Goal: Find specific page/section: Find specific page/section

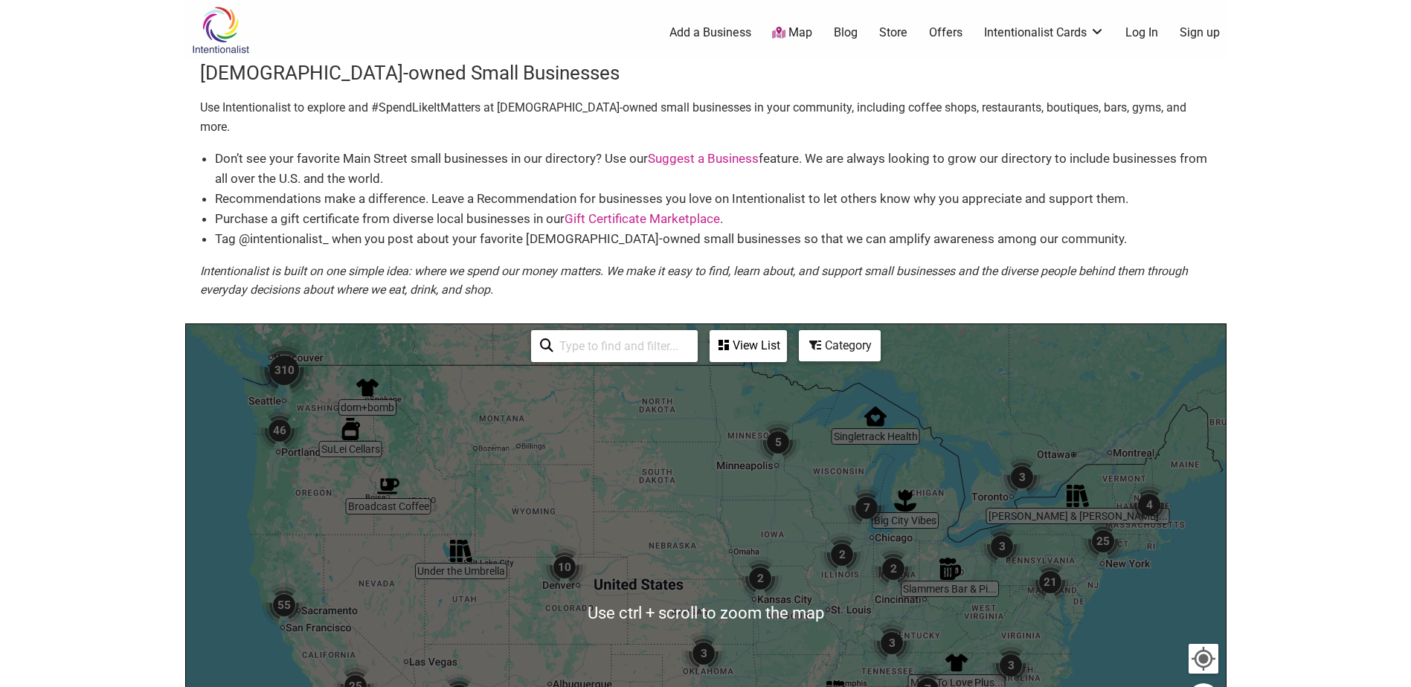
scroll to position [223, 0]
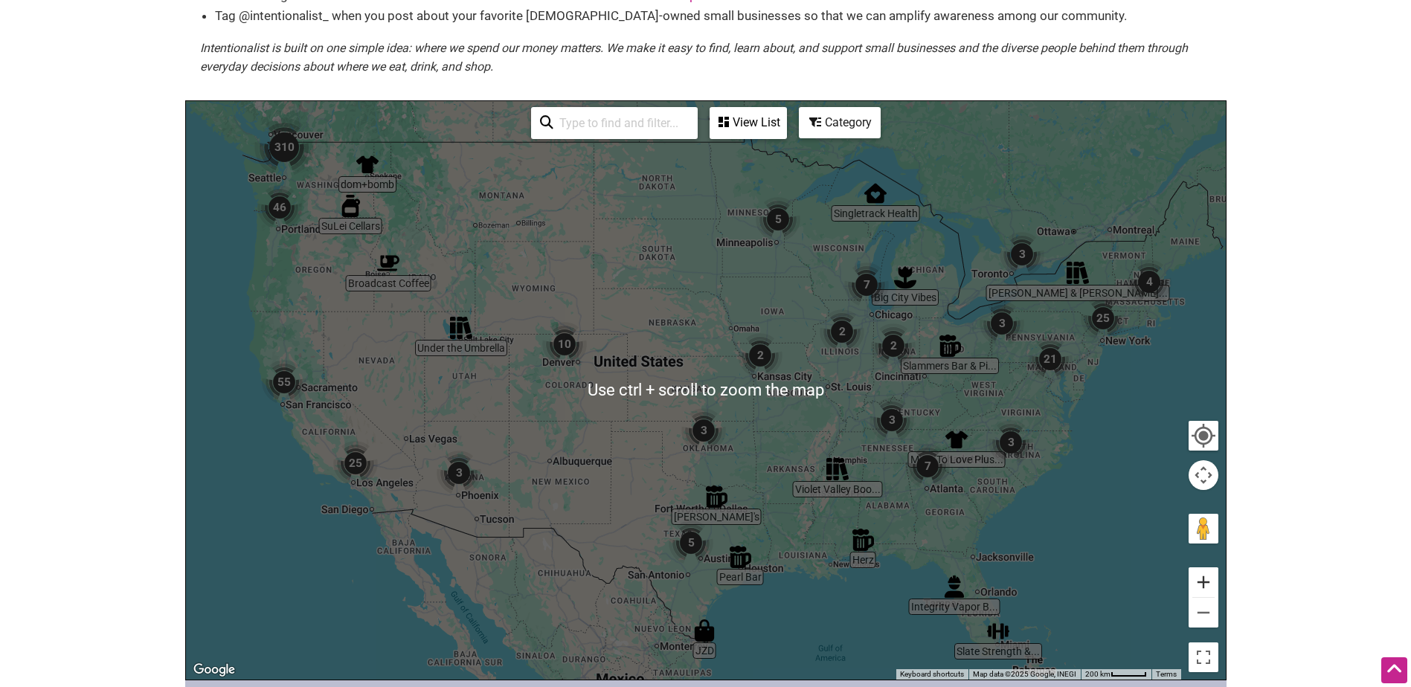
click at [1201, 568] on button "Zoom in" at bounding box center [1204, 583] width 30 height 30
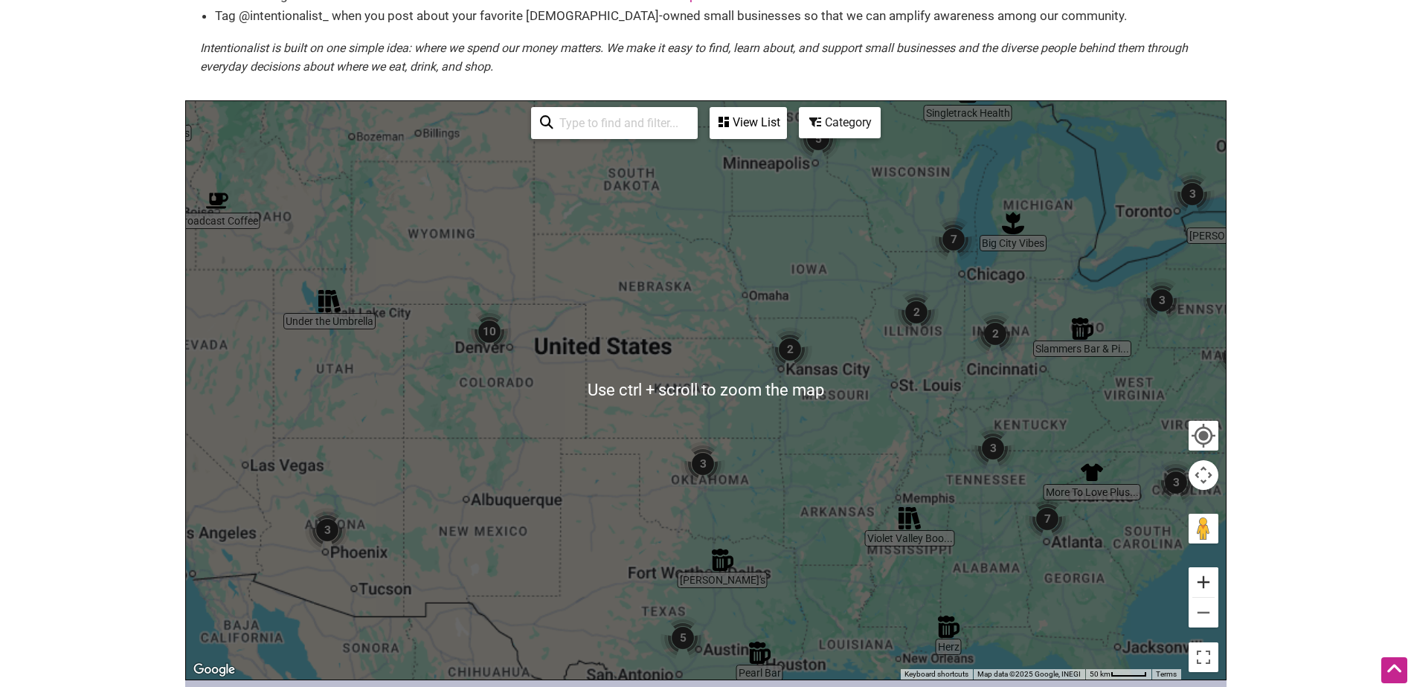
click at [1201, 568] on button "Zoom in" at bounding box center [1204, 583] width 30 height 30
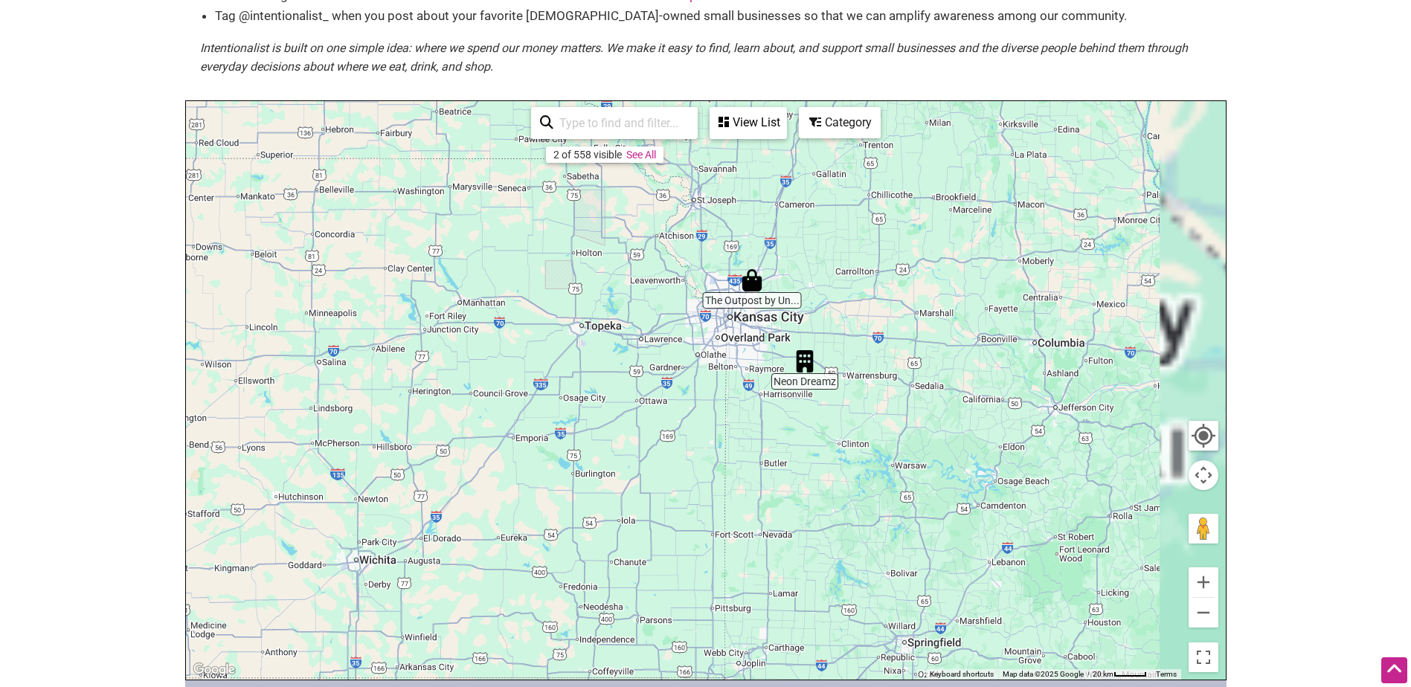
drag, startPoint x: 1087, startPoint y: 430, endPoint x: 715, endPoint y: 469, distance: 373.9
click at [715, 469] on div at bounding box center [706, 390] width 1040 height 579
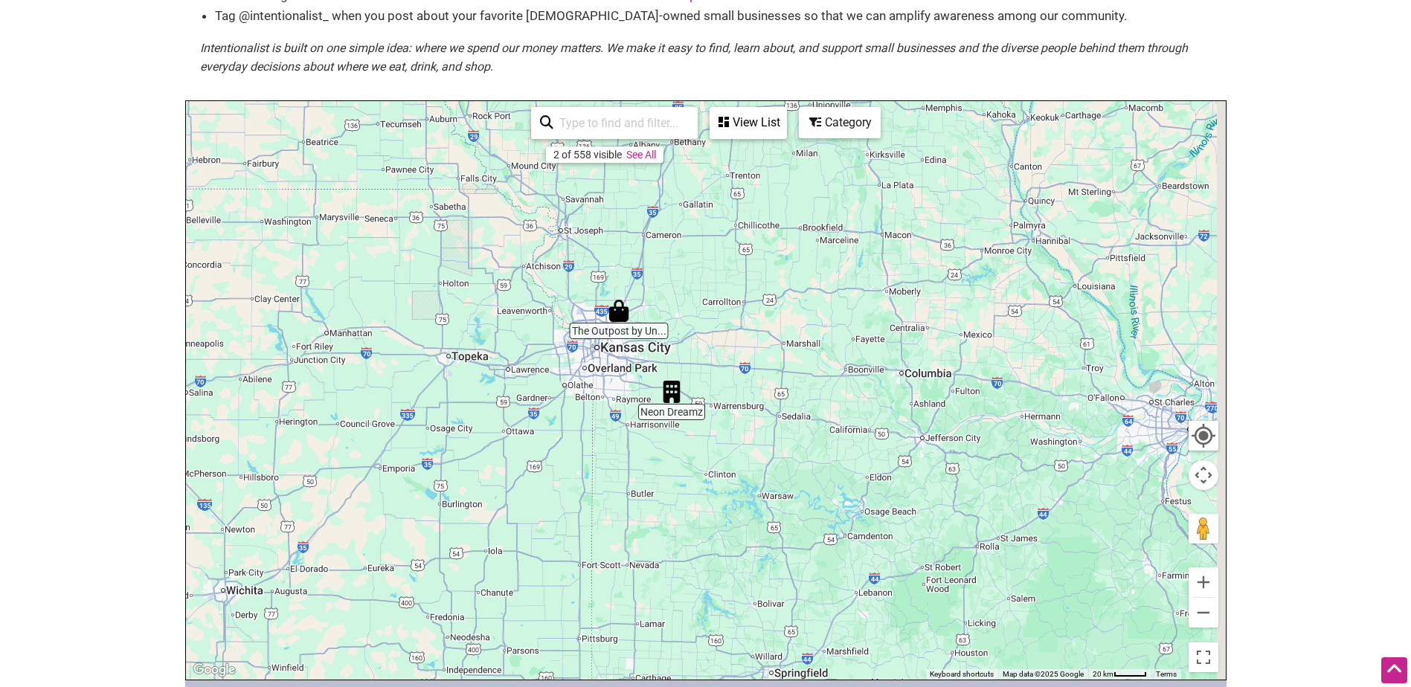
drag, startPoint x: 1056, startPoint y: 301, endPoint x: 563, endPoint y: 489, distance: 526.9
click at [577, 478] on div at bounding box center [706, 390] width 1040 height 579
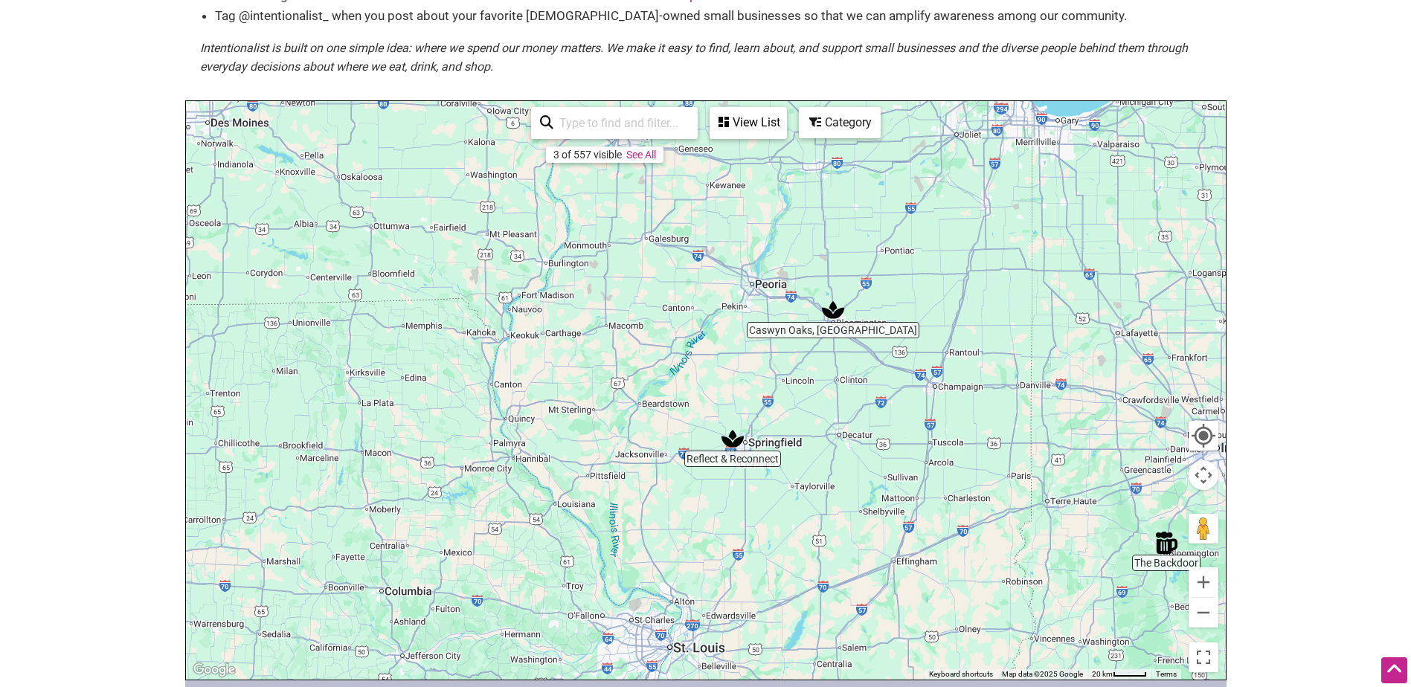
drag, startPoint x: 968, startPoint y: 363, endPoint x: 611, endPoint y: 448, distance: 366.3
click at [614, 447] on div at bounding box center [706, 390] width 1040 height 579
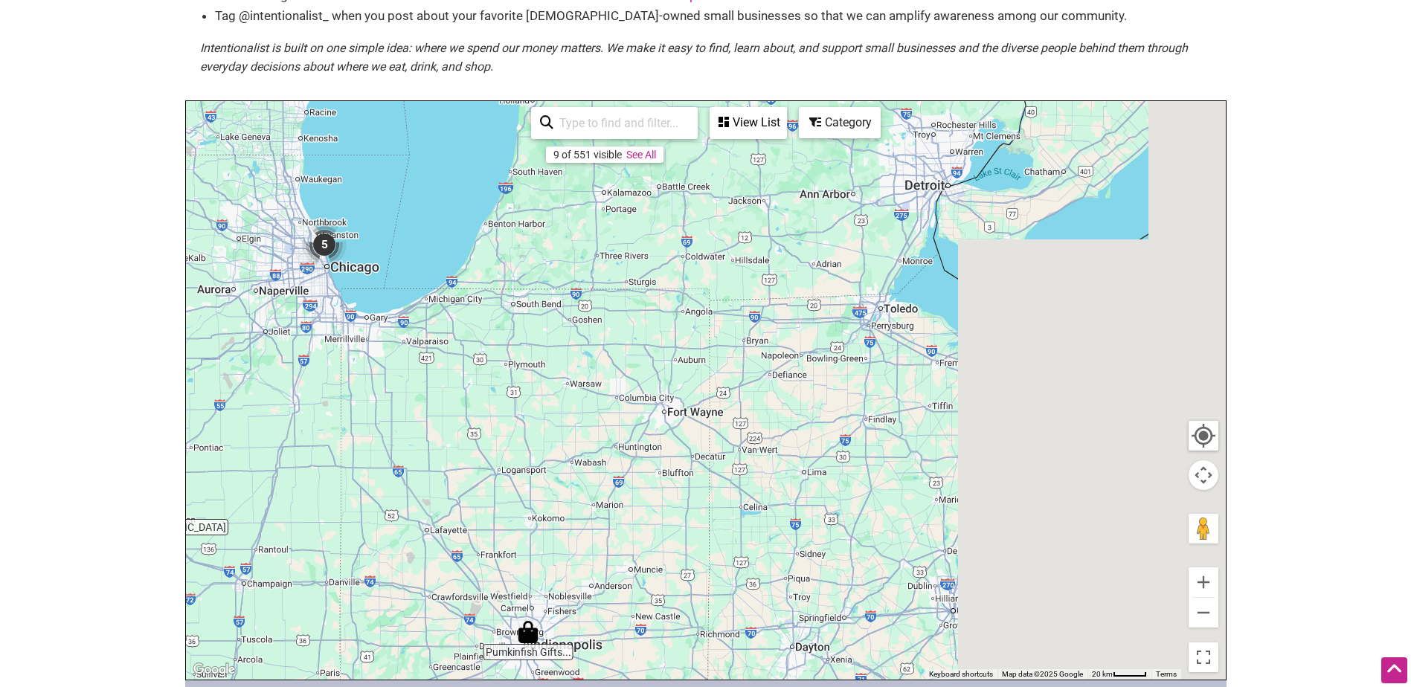
drag, startPoint x: 1051, startPoint y: 327, endPoint x: 711, endPoint y: 436, distance: 357.1
click at [711, 436] on div at bounding box center [706, 390] width 1040 height 579
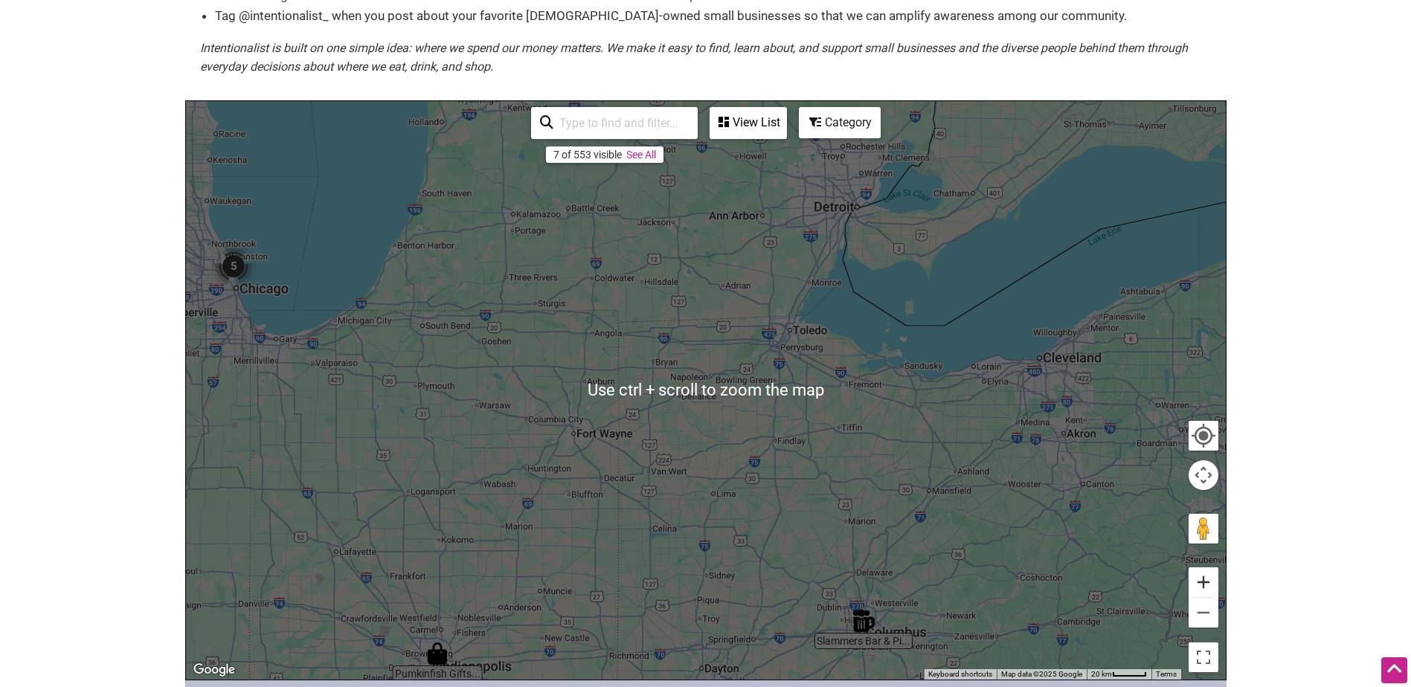
click at [1206, 568] on button "Zoom in" at bounding box center [1204, 583] width 30 height 30
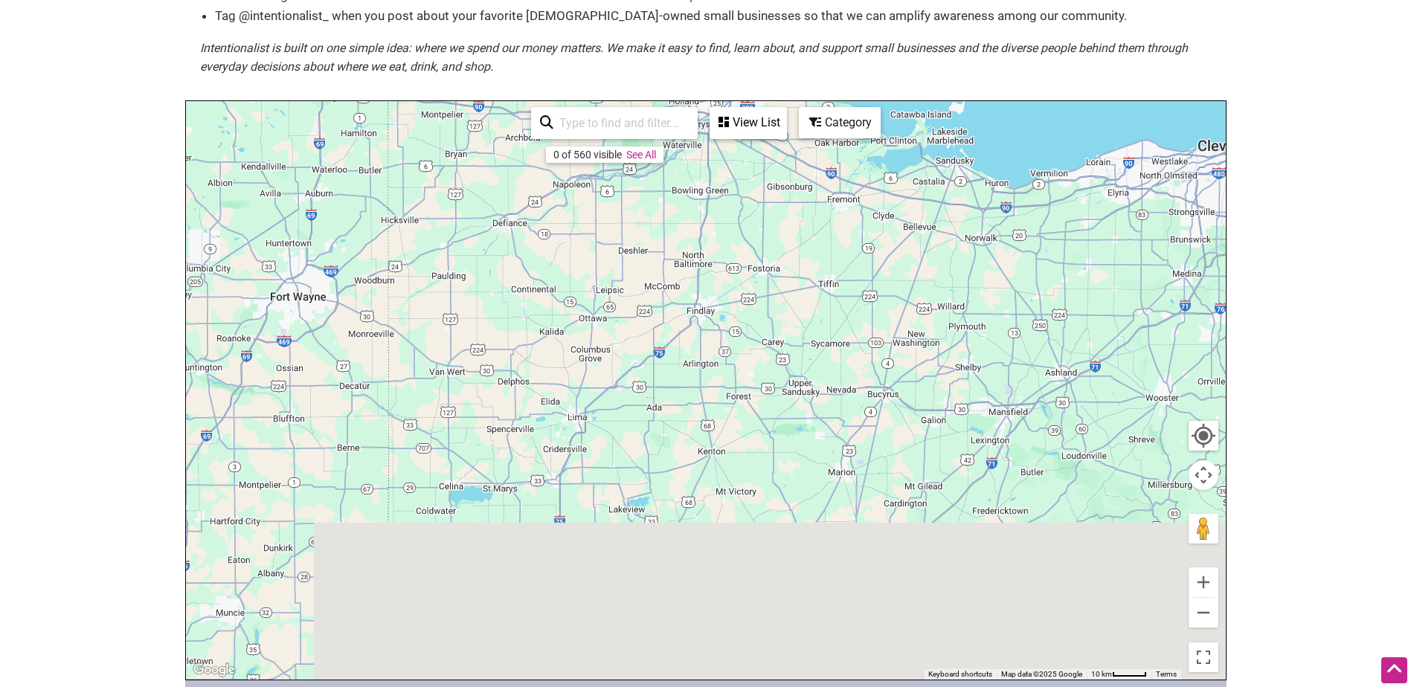
drag, startPoint x: 999, startPoint y: 539, endPoint x: 798, endPoint y: 296, distance: 314.9
click at [798, 296] on div at bounding box center [706, 390] width 1040 height 579
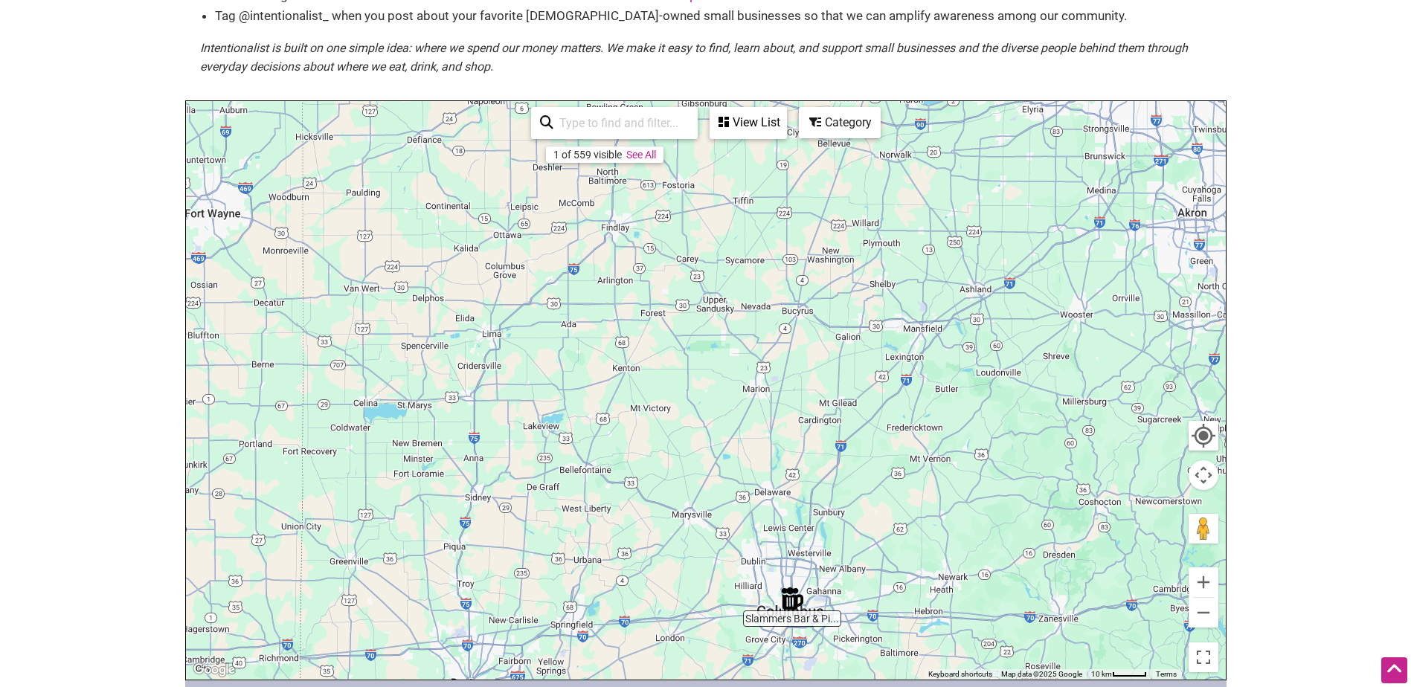
click at [791, 582] on img "Slammers Bar & Pizza Kitchen" at bounding box center [792, 599] width 34 height 34
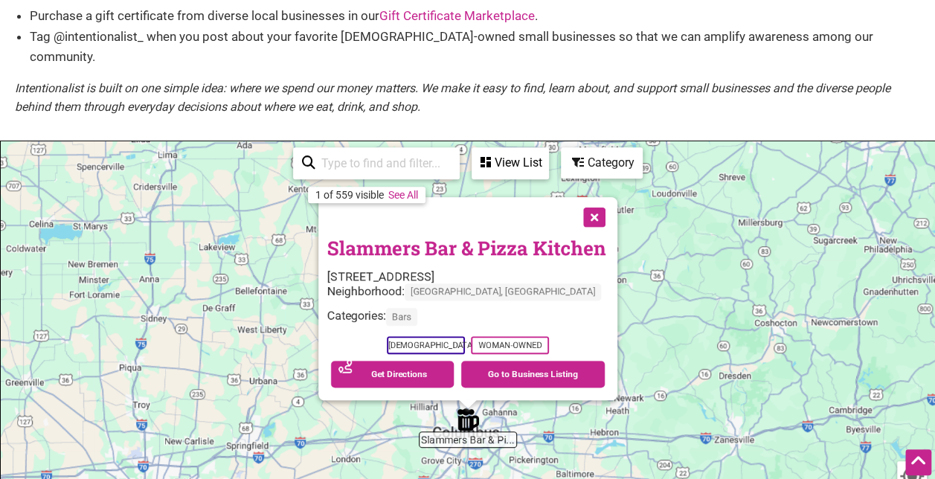
drag, startPoint x: 589, startPoint y: 195, endPoint x: 548, endPoint y: 251, distance: 69.8
click at [589, 197] on button "Close" at bounding box center [592, 215] width 37 height 37
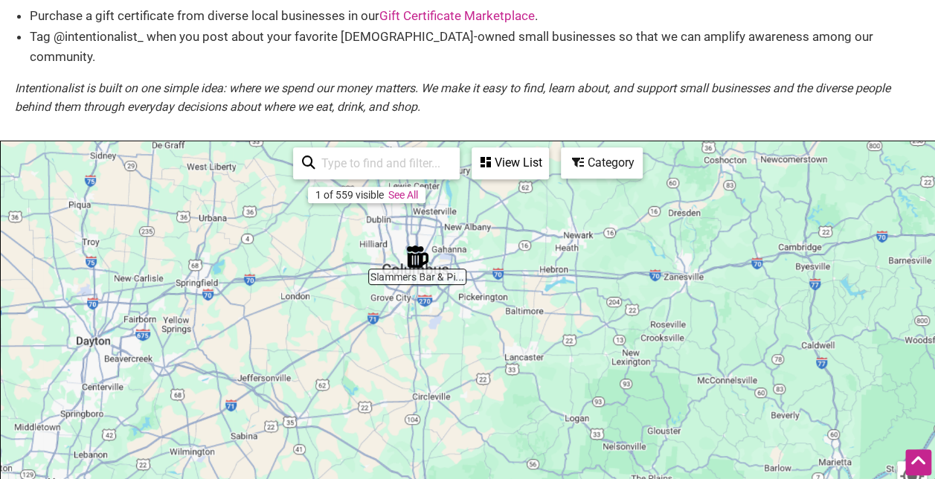
drag, startPoint x: 378, startPoint y: 339, endPoint x: 336, endPoint y: 123, distance: 219.7
click at [324, 105] on div "[DEMOGRAPHIC_DATA]-owned Small Businesses Use Intentionalist to explore and #Sp…" at bounding box center [467, 278] width 935 height 884
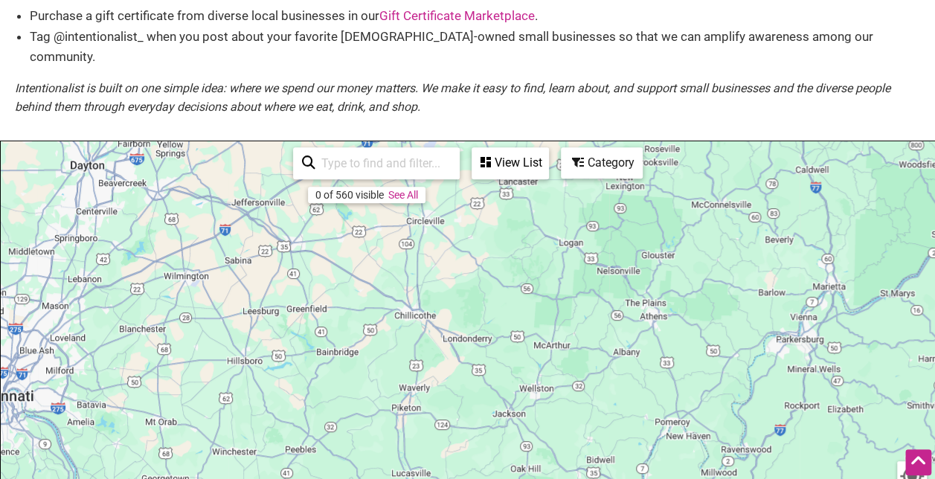
drag, startPoint x: 496, startPoint y: 370, endPoint x: 495, endPoint y: 277, distance: 93.7
click at [492, 281] on div "To navigate, press the arrow keys." at bounding box center [468, 430] width 934 height 579
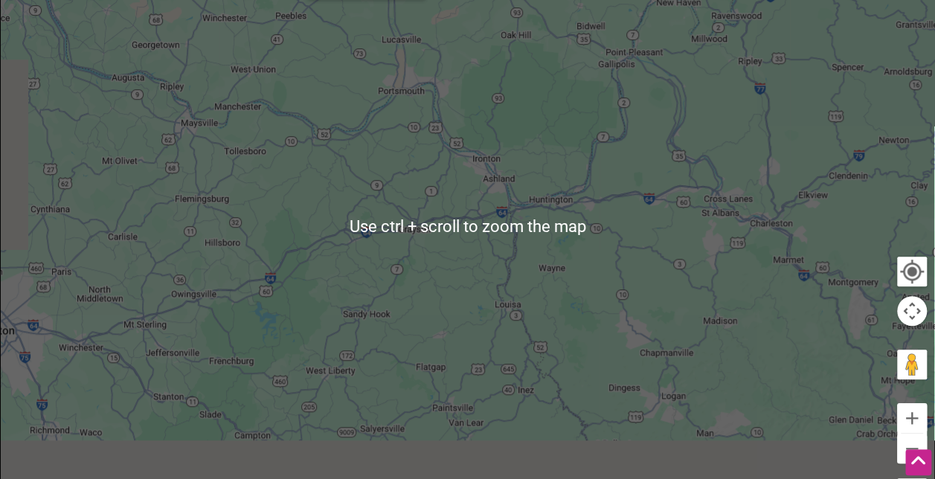
scroll to position [521, 0]
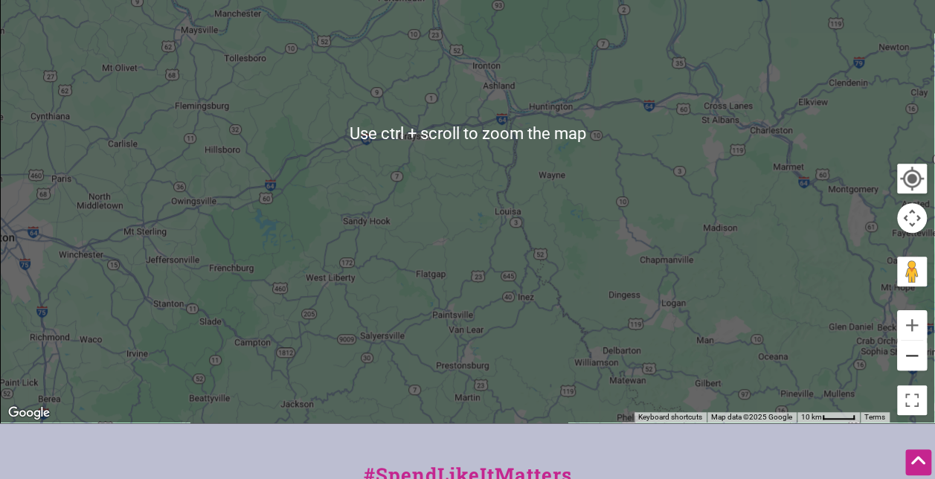
click at [907, 342] on button "Zoom out" at bounding box center [912, 356] width 30 height 30
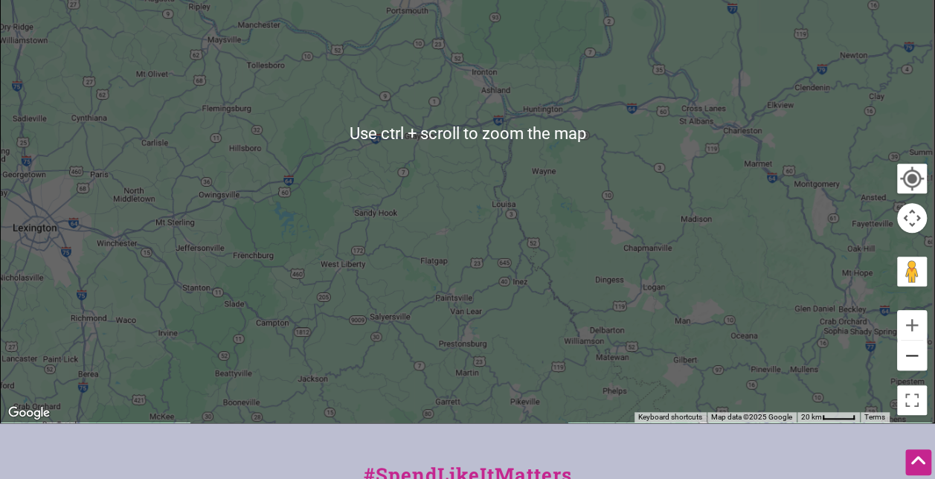
click at [907, 342] on button "Zoom out" at bounding box center [912, 356] width 30 height 30
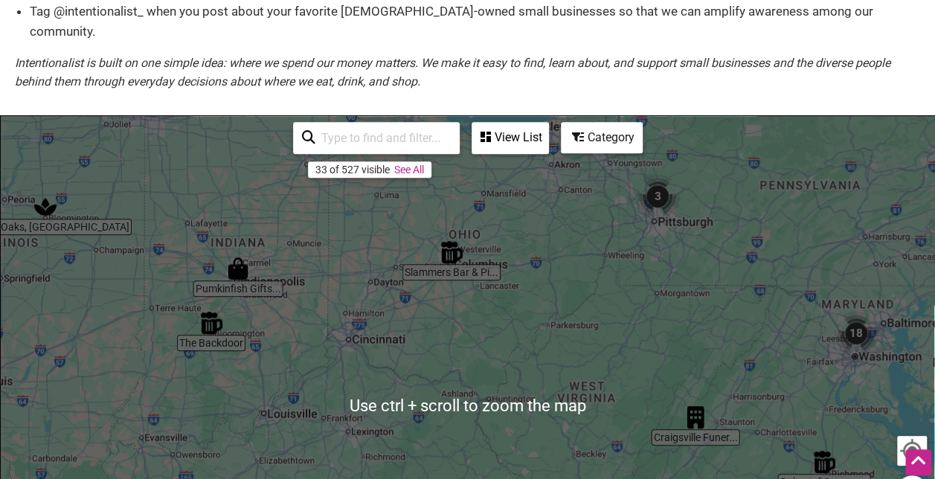
scroll to position [223, 0]
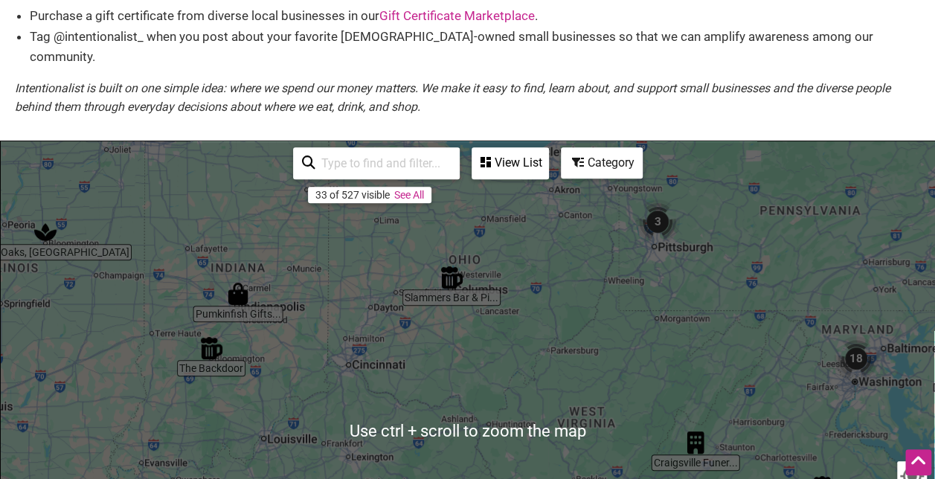
click at [505, 157] on div "View List Sorry...nothing found." at bounding box center [510, 163] width 77 height 32
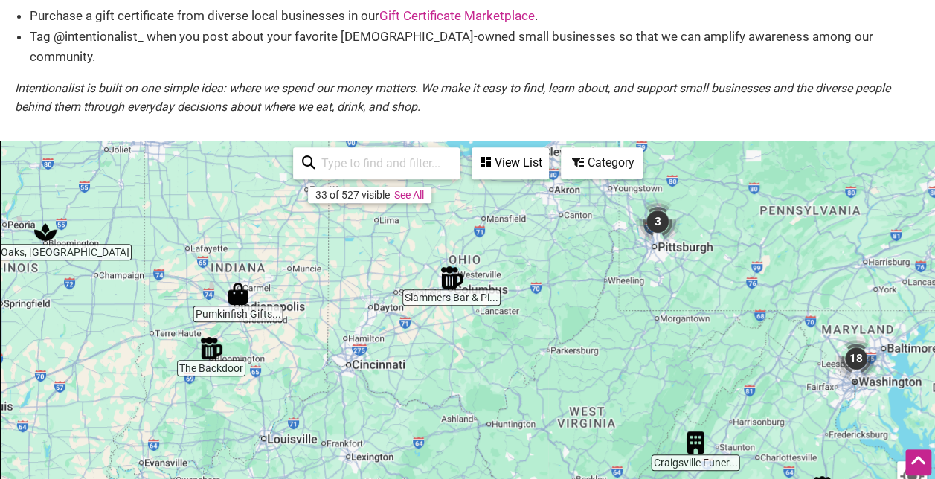
click at [504, 149] on div "View List" at bounding box center [510, 163] width 74 height 28
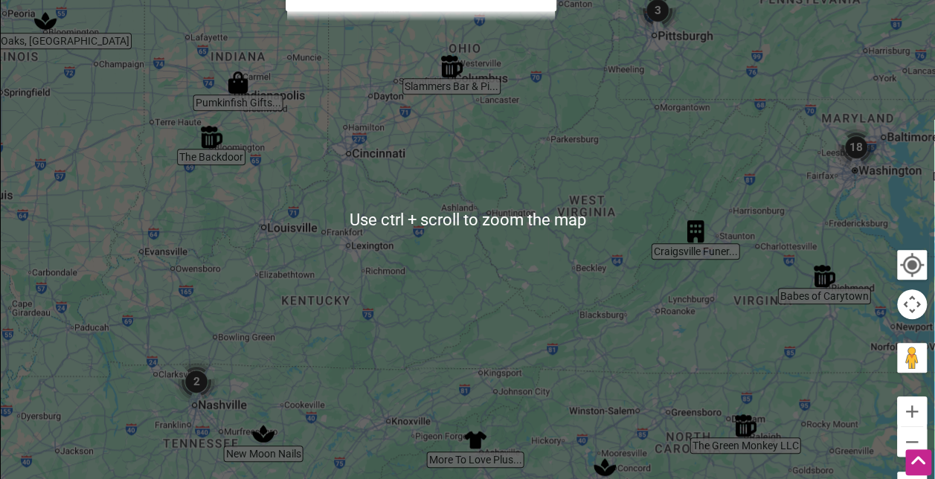
scroll to position [521, 0]
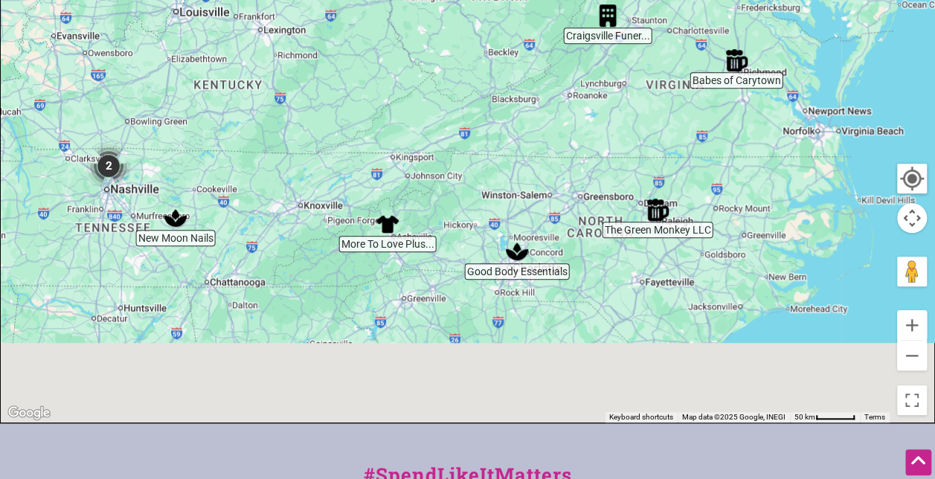
drag, startPoint x: 634, startPoint y: 339, endPoint x: 531, endPoint y: 179, distance: 190.7
click at [531, 179] on div "To navigate, press the arrow keys." at bounding box center [468, 133] width 934 height 579
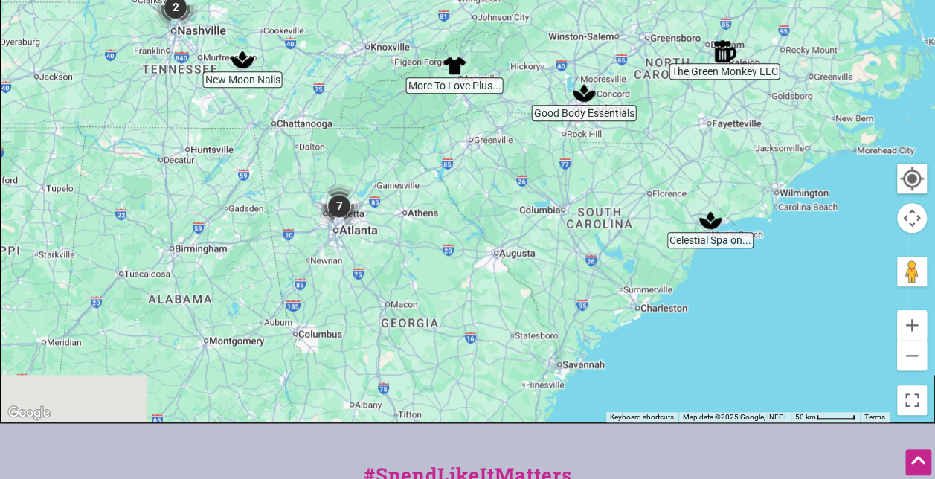
drag, startPoint x: 524, startPoint y: 305, endPoint x: 610, endPoint y: 167, distance: 162.4
click at [610, 167] on div "To navigate, press the arrow keys." at bounding box center [468, 133] width 934 height 579
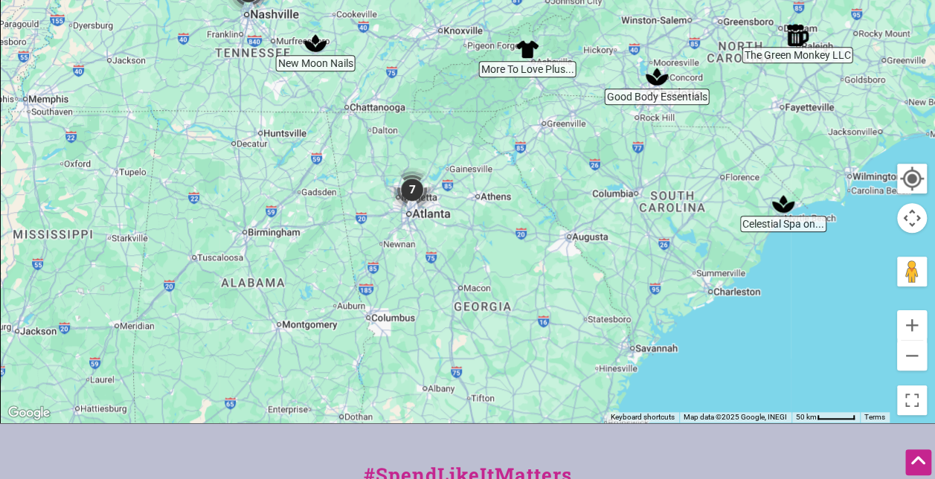
drag, startPoint x: 373, startPoint y: 257, endPoint x: 446, endPoint y: 254, distance: 72.2
click at [446, 254] on div "To navigate, press the arrow keys." at bounding box center [468, 133] width 934 height 579
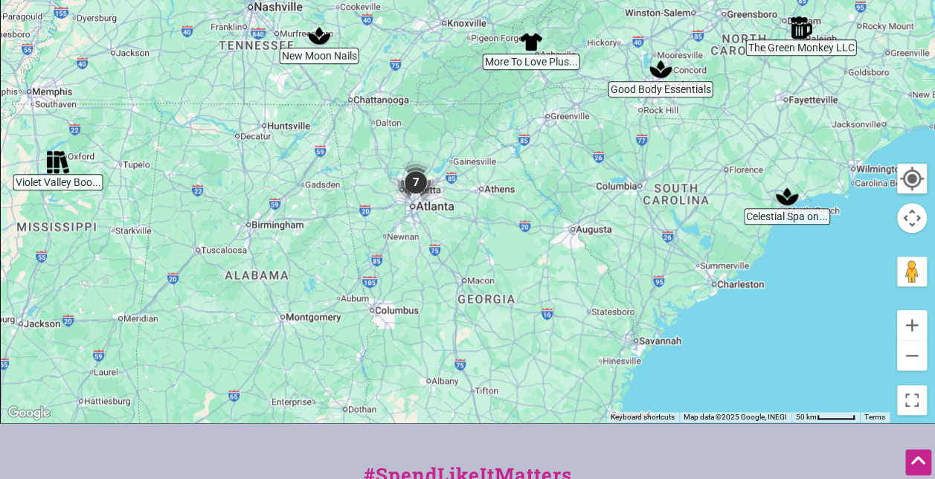
drag, startPoint x: 310, startPoint y: 248, endPoint x: 350, endPoint y: 156, distance: 100.6
click at [350, 156] on div "To navigate, press the arrow keys." at bounding box center [468, 133] width 934 height 579
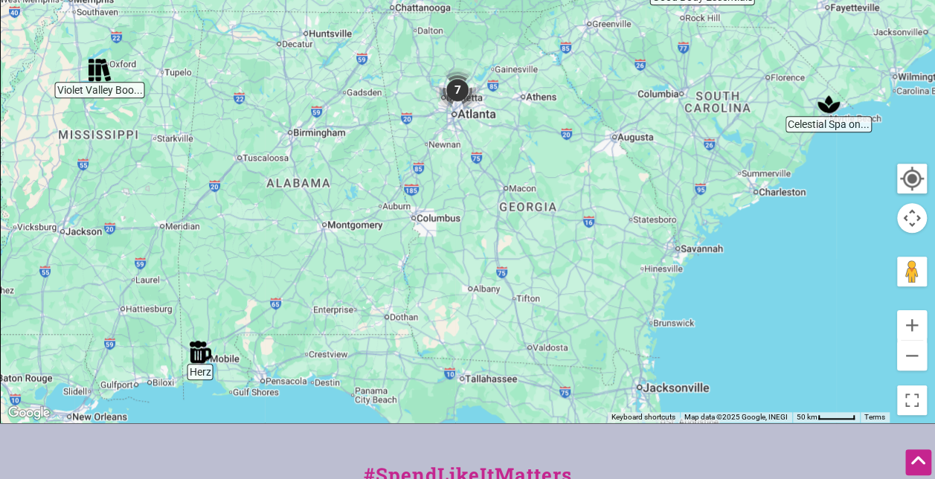
click at [201, 344] on img "Herz" at bounding box center [200, 352] width 34 height 34
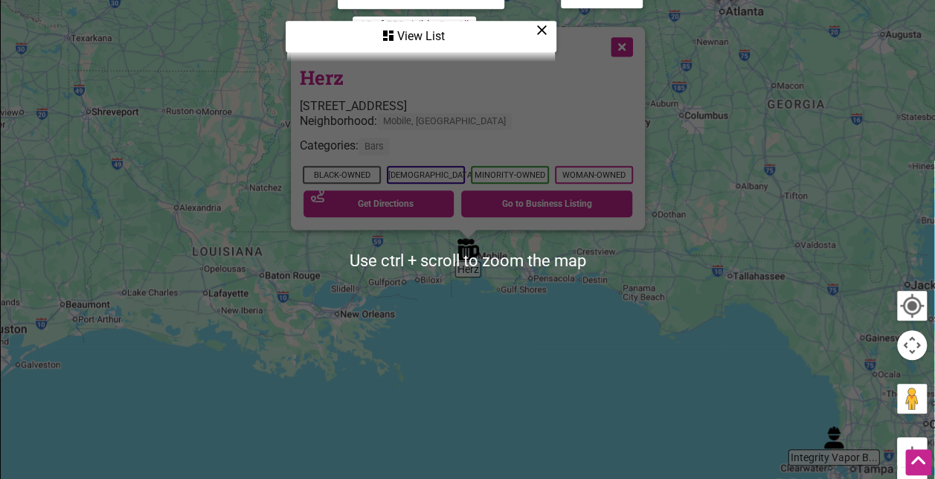
scroll to position [372, 0]
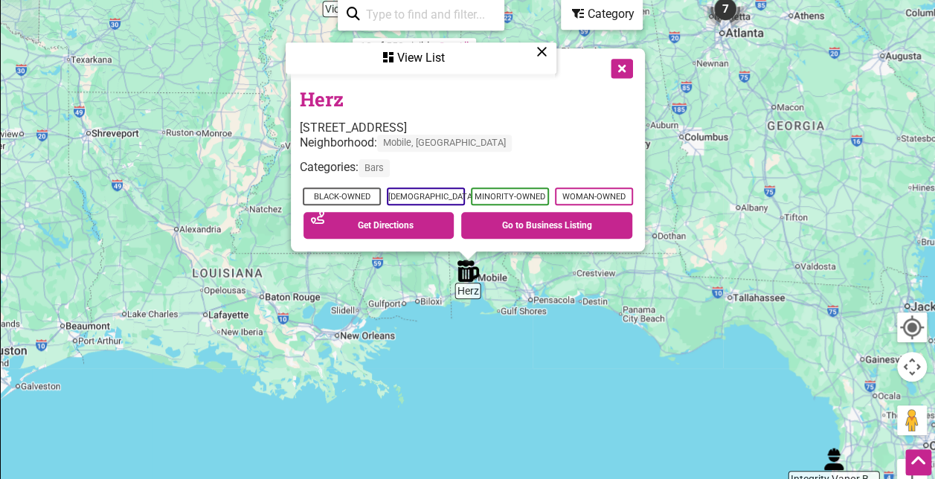
click at [739, 225] on div "To navigate, press the arrow keys. Herz [STREET_ADDRESS] Neighborhood: [GEOGRAP…" at bounding box center [468, 282] width 934 height 579
drag, startPoint x: 761, startPoint y: 180, endPoint x: 617, endPoint y: 289, distance: 181.1
click at [617, 289] on div "To navigate, press the arrow keys. Herz [STREET_ADDRESS] Neighborhood: [GEOGRAP…" at bounding box center [468, 282] width 934 height 579
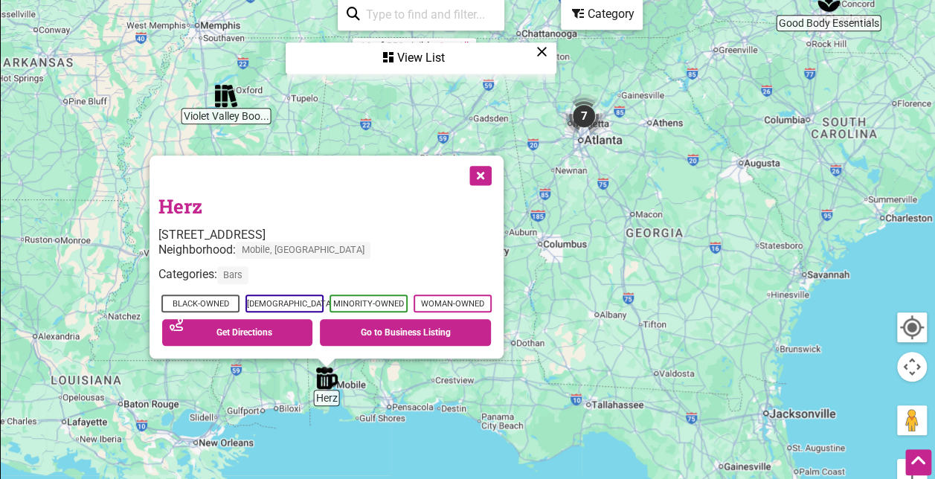
click at [491, 155] on button "Close" at bounding box center [478, 173] width 37 height 37
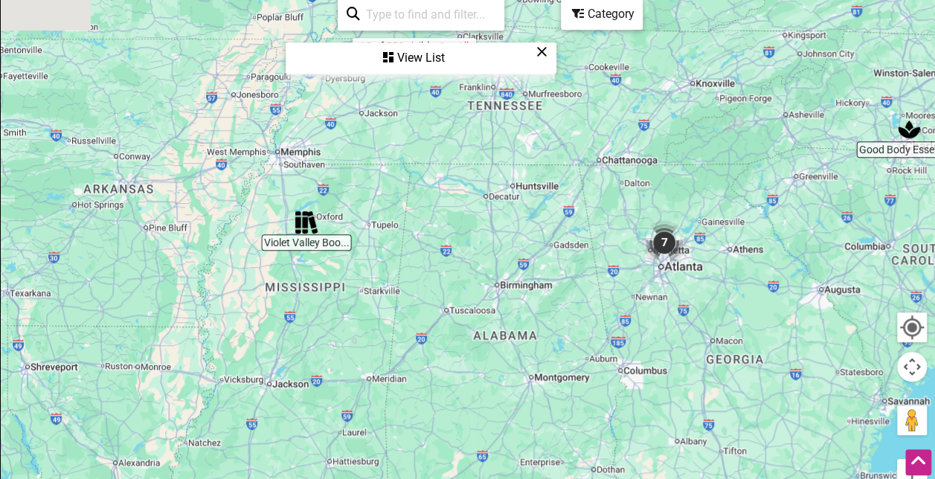
drag, startPoint x: 393, startPoint y: 164, endPoint x: 484, endPoint y: 318, distance: 179.1
click at [484, 318] on div "To navigate, press the arrow keys." at bounding box center [468, 282] width 934 height 579
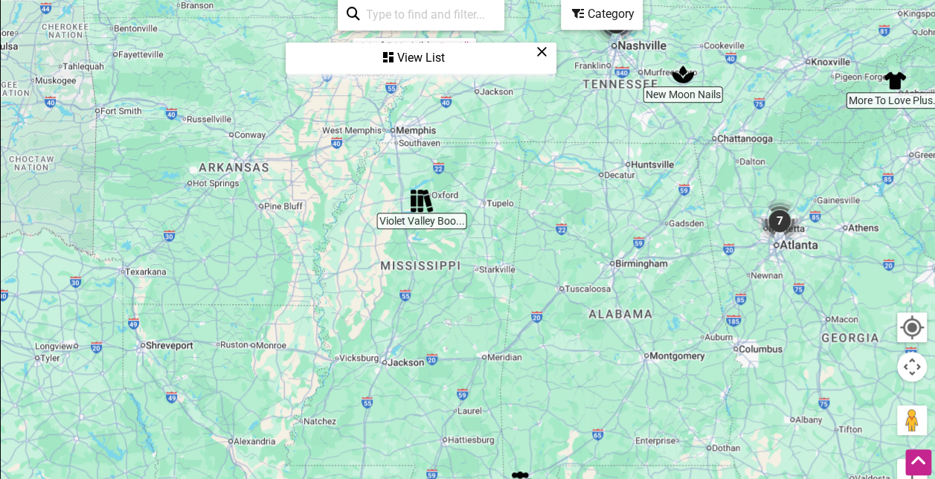
drag, startPoint x: 448, startPoint y: 269, endPoint x: 567, endPoint y: 225, distance: 126.8
click at [567, 225] on div "To navigate, press the arrow keys." at bounding box center [468, 282] width 934 height 579
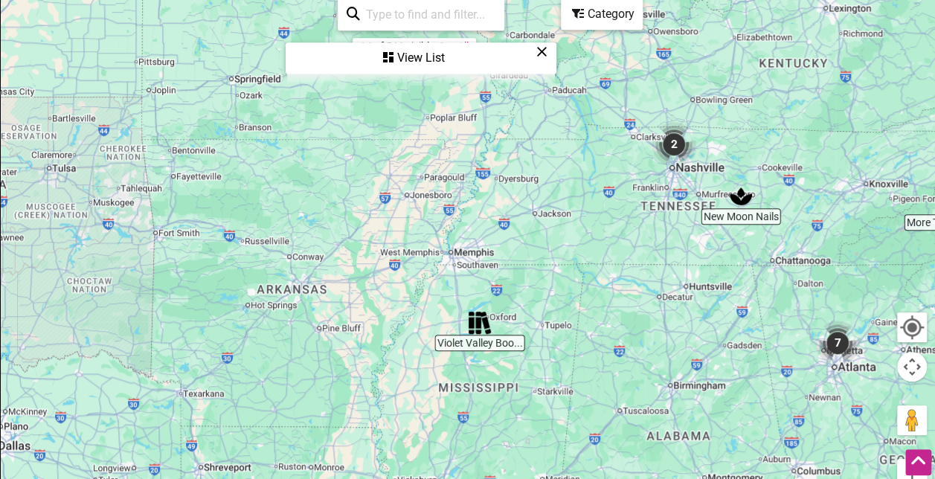
drag, startPoint x: 303, startPoint y: 208, endPoint x: 363, endPoint y: 336, distance: 141.1
click at [363, 336] on div "To navigate, press the arrow keys." at bounding box center [468, 282] width 934 height 579
